Goal: Task Accomplishment & Management: Manage account settings

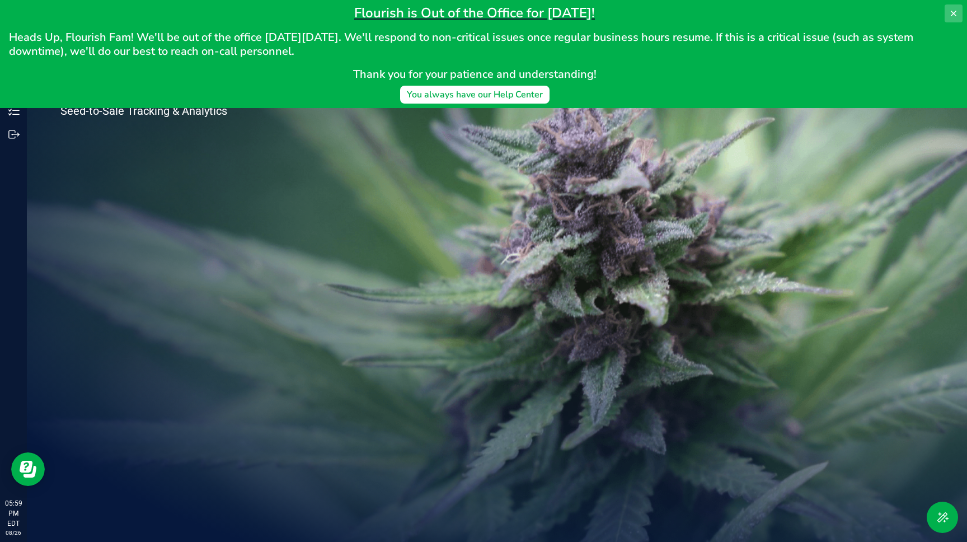
click at [953, 13] on icon at bounding box center [954, 14] width 6 height 6
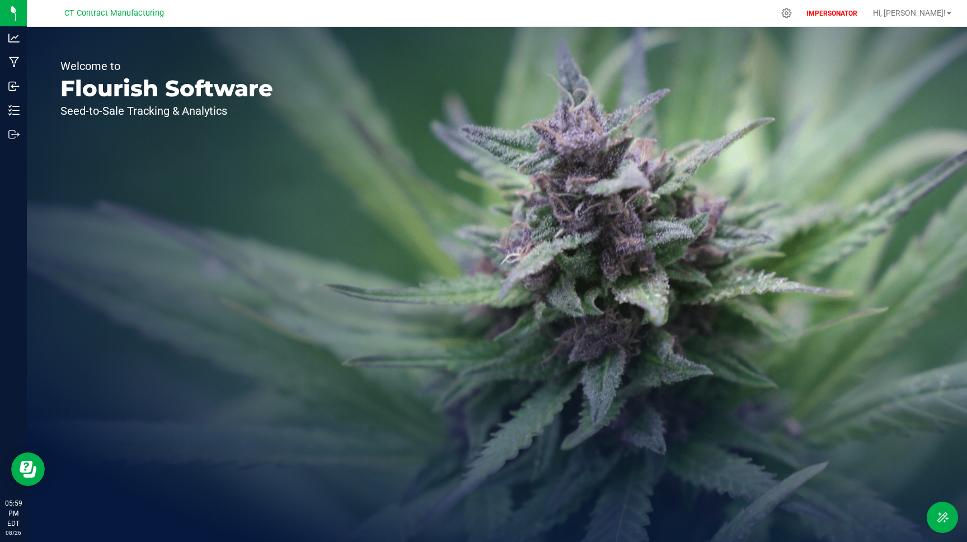
click at [241, 163] on div "Welcome to Flourish Software Seed-to-Sale Tracking & Analytics" at bounding box center [167, 284] width 280 height 515
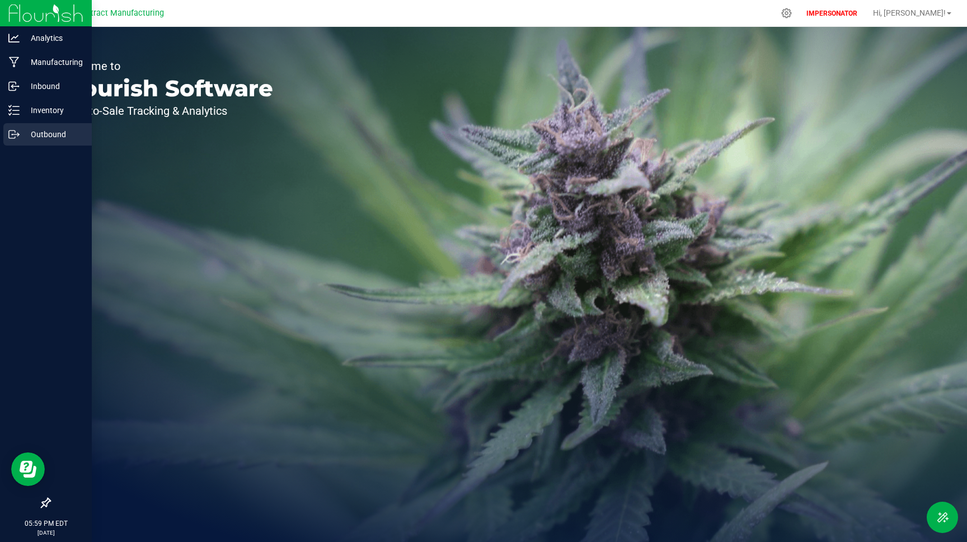
click at [43, 135] on p "Outbound" at bounding box center [53, 134] width 67 height 13
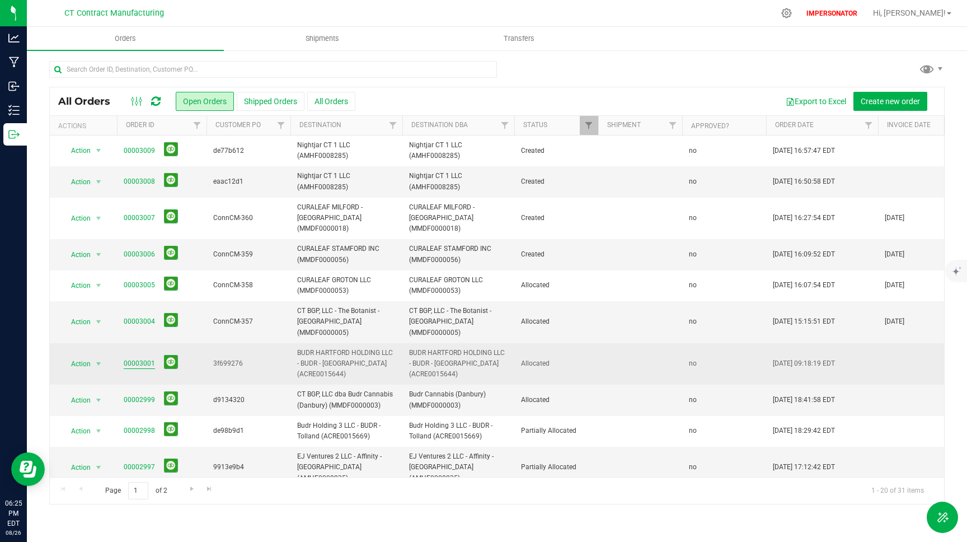
click at [145, 358] on link "00003001" at bounding box center [139, 363] width 31 height 11
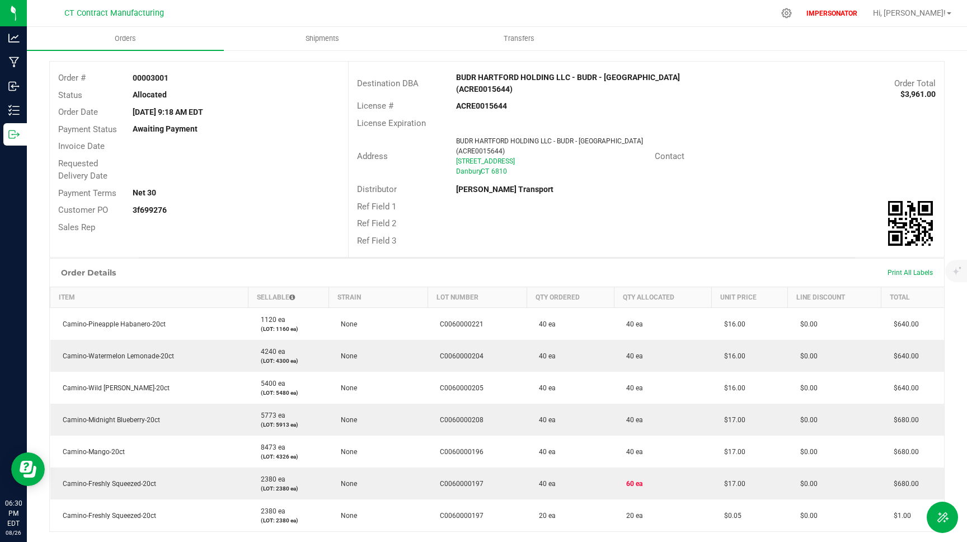
scroll to position [236, 0]
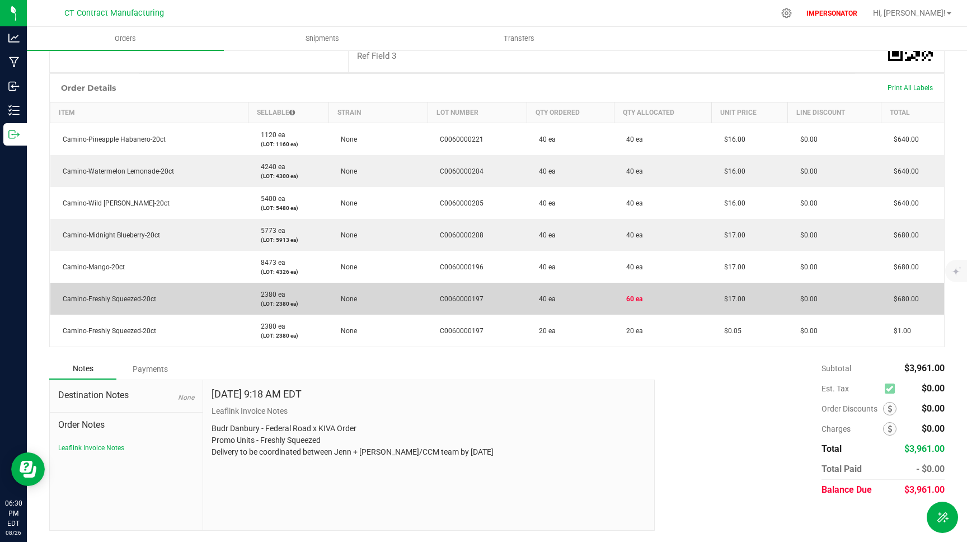
click at [463, 299] on span "C0060000197" at bounding box center [458, 299] width 49 height 8
